Goal: Task Accomplishment & Management: Manage account settings

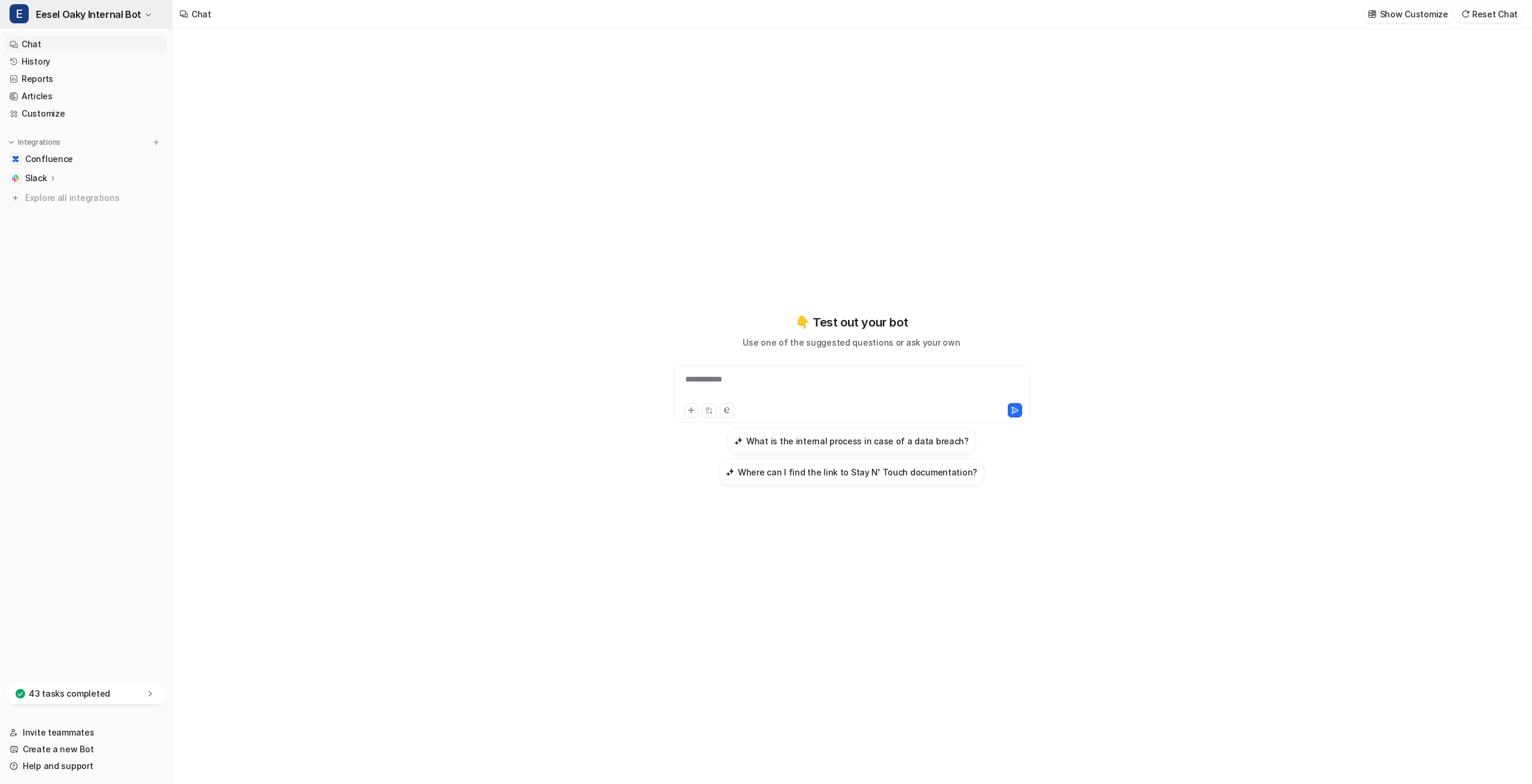
click at [137, 13] on span "Eesel Oaky Internal Bot" at bounding box center [88, 14] width 105 height 17
click at [60, 92] on link "Settings" at bounding box center [95, 91] width 165 height 20
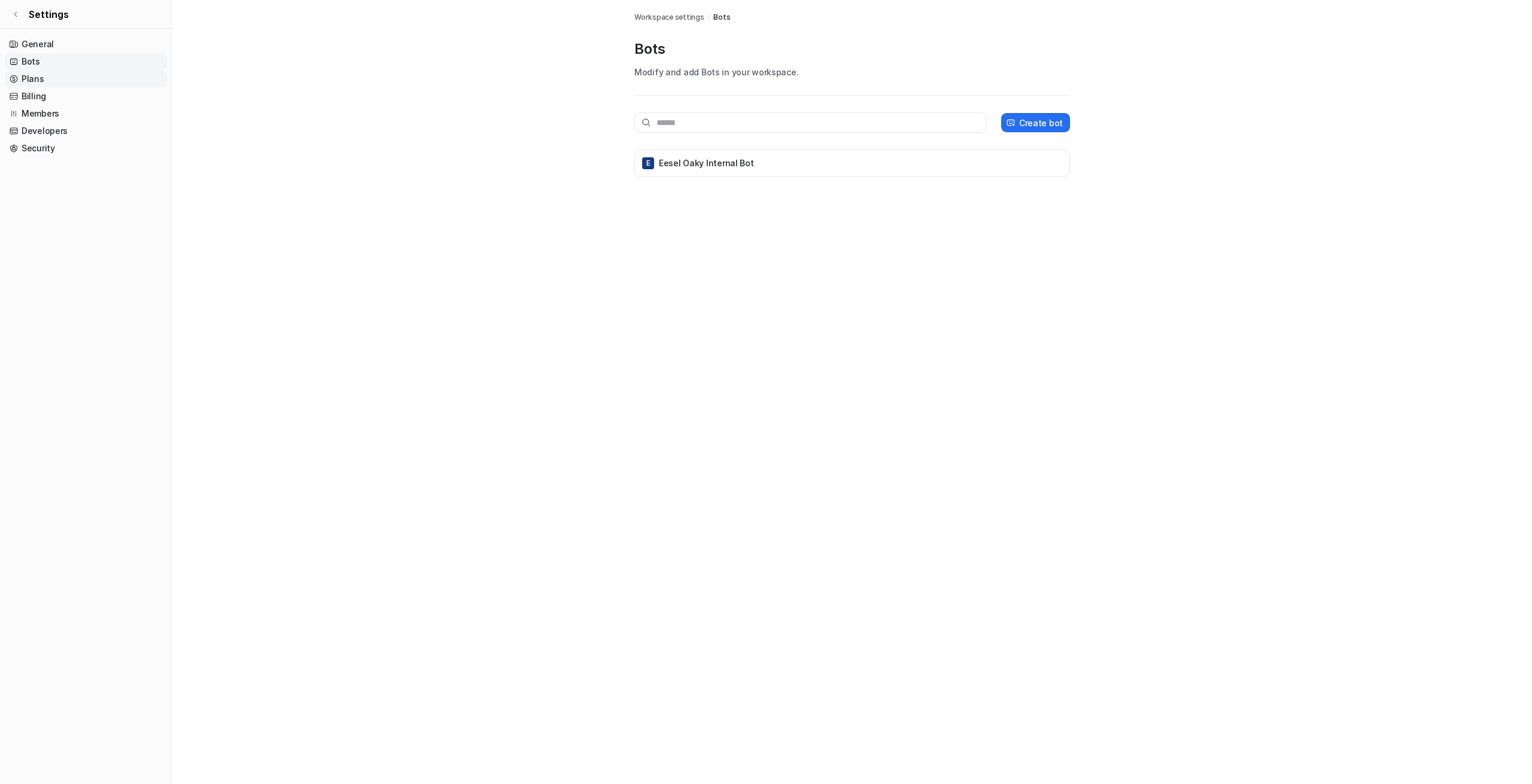
click at [46, 82] on link "Plans" at bounding box center [86, 79] width 162 height 17
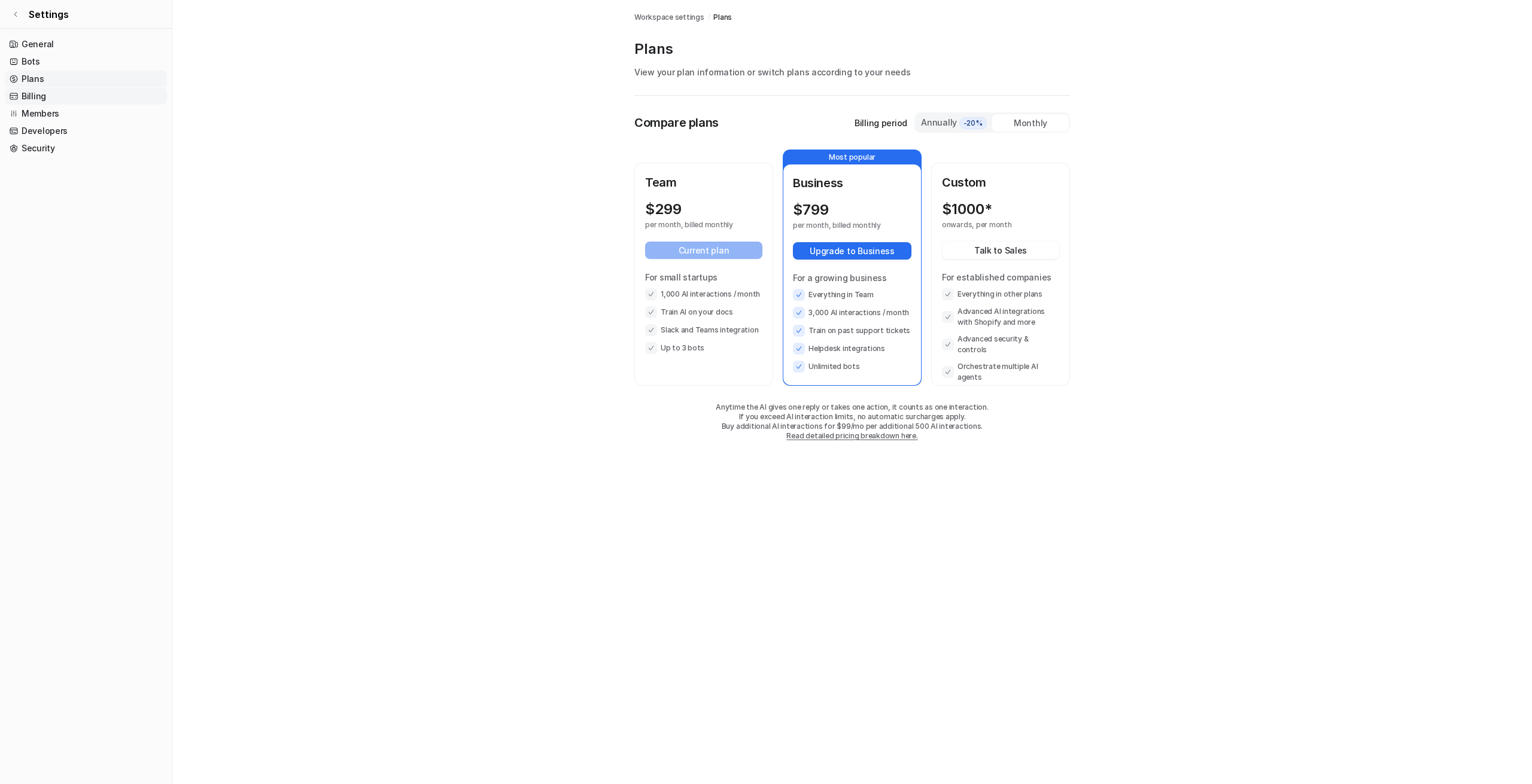
click at [44, 99] on link "Billing" at bounding box center [86, 97] width 162 height 17
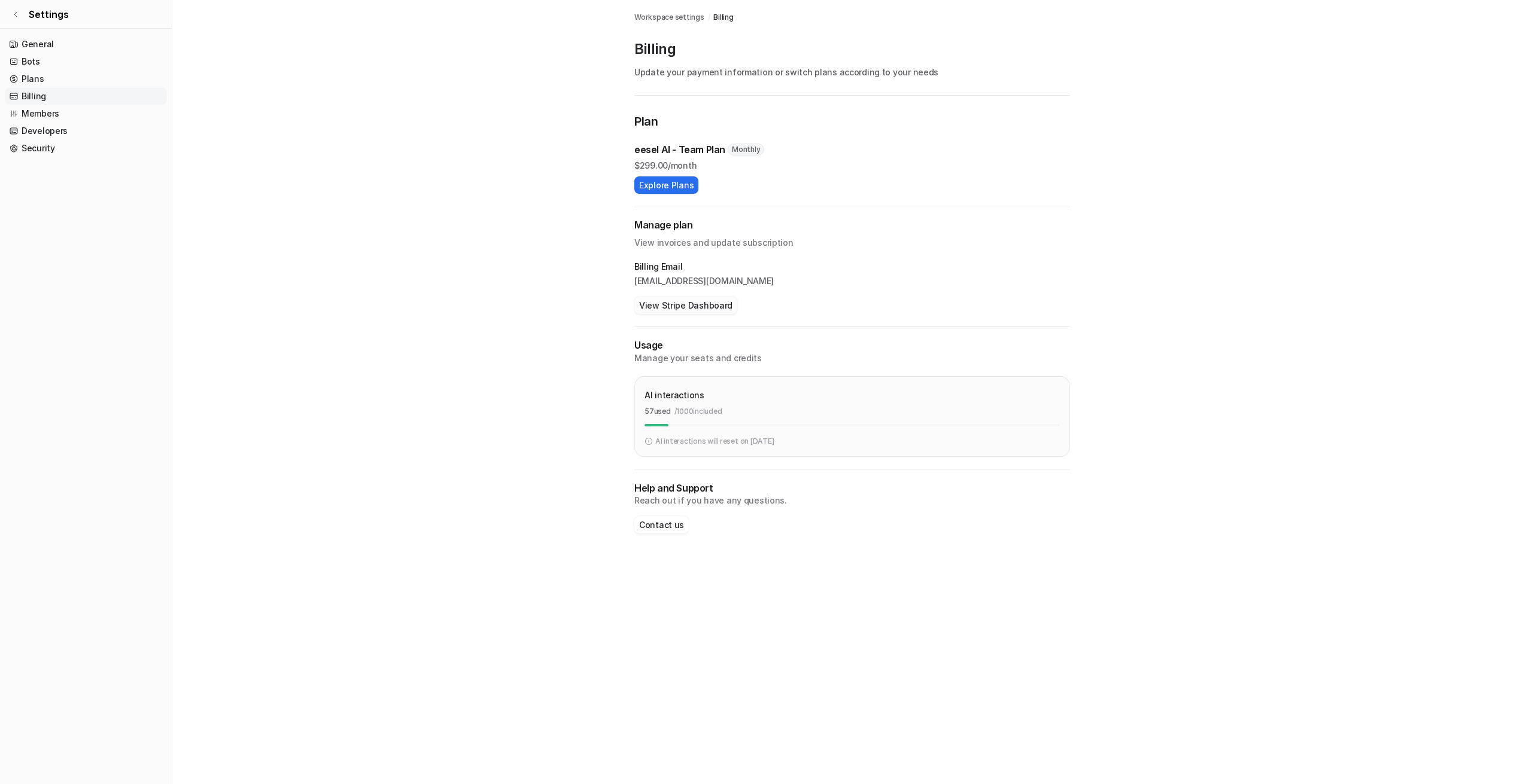
click at [682, 306] on button "View Stripe Dashboard" at bounding box center [686, 305] width 103 height 18
